Goal: Check status

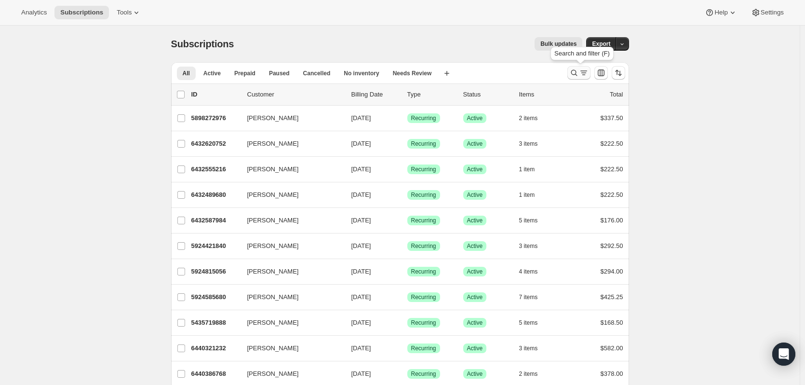
click at [577, 75] on icon "Search and filter results" at bounding box center [574, 73] width 6 height 6
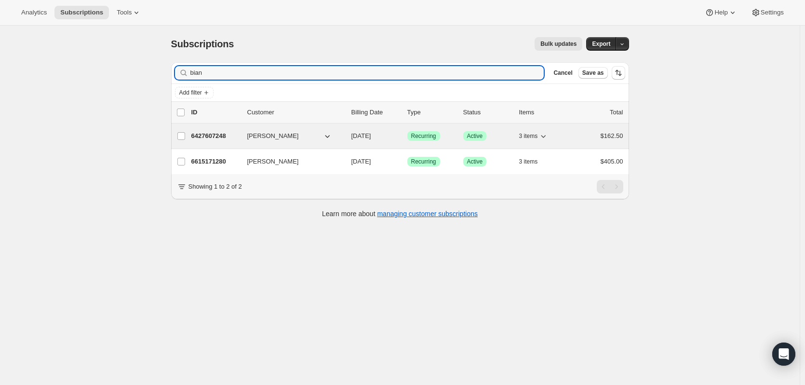
type input "bian"
click at [202, 136] on p "6427607248" at bounding box center [215, 136] width 48 height 10
